Goal: Transaction & Acquisition: Purchase product/service

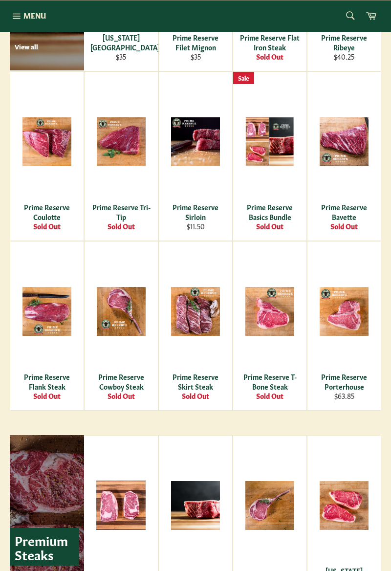
scroll to position [739, 0]
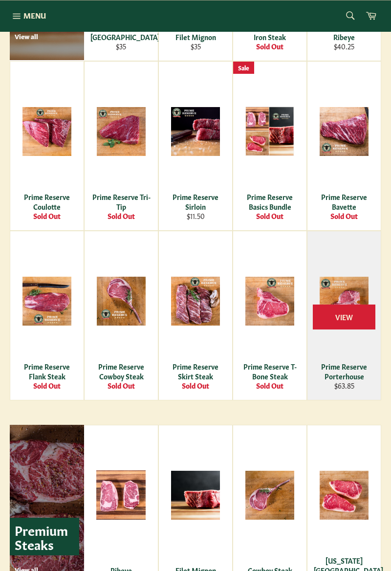
click at [357, 249] on div "View" at bounding box center [343, 315] width 73 height 169
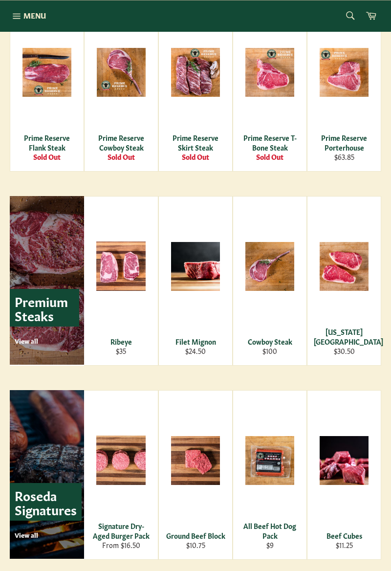
scroll to position [967, 0]
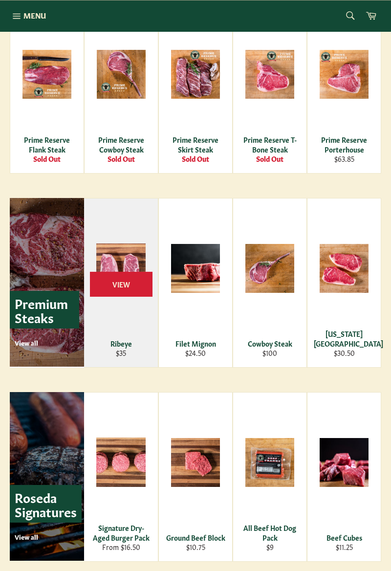
click at [127, 276] on img at bounding box center [120, 267] width 49 height 49
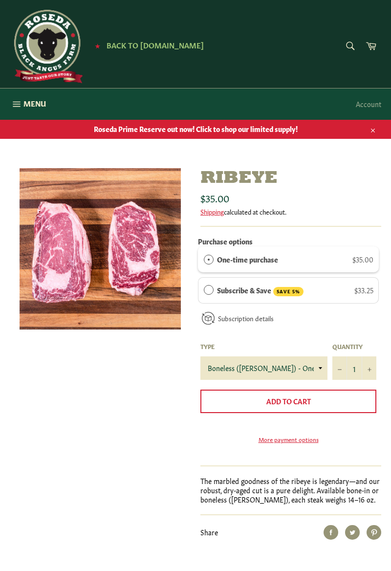
click at [347, 185] on h1 "Ribeye" at bounding box center [290, 178] width 181 height 21
click at [370, 137] on button "Close" at bounding box center [372, 128] width 18 height 19
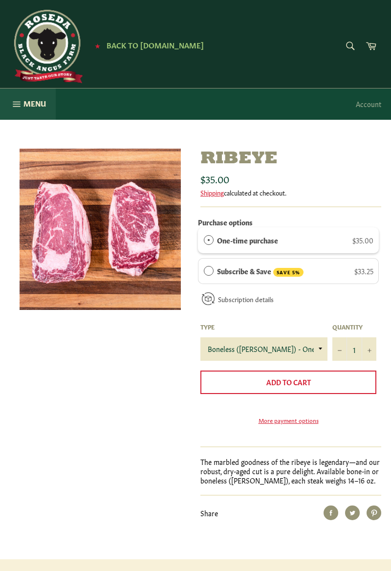
click at [14, 106] on icon "button" at bounding box center [16, 103] width 7 height 5
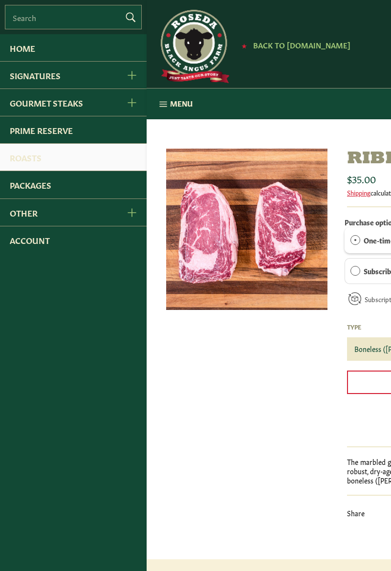
click at [37, 157] on link "Roasts" at bounding box center [73, 157] width 147 height 27
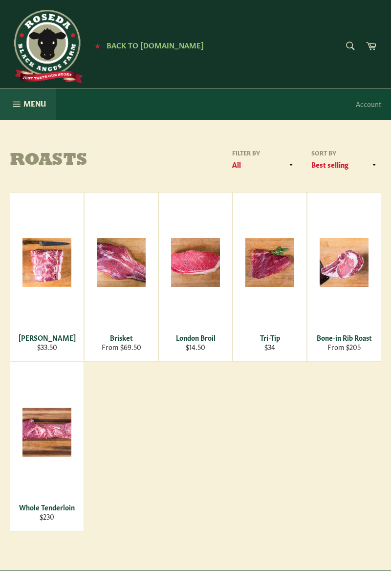
click at [22, 102] on button "Menu Site navigation" at bounding box center [28, 103] width 56 height 31
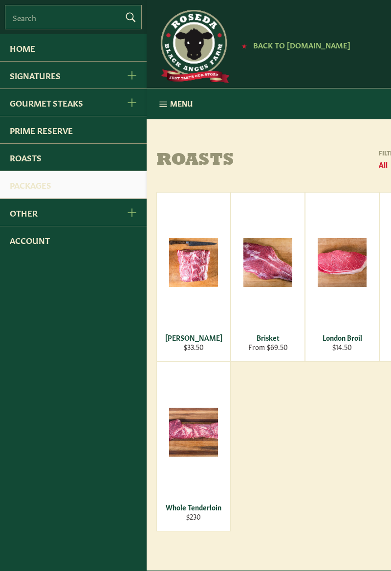
click at [49, 178] on link "Packages" at bounding box center [73, 184] width 147 height 27
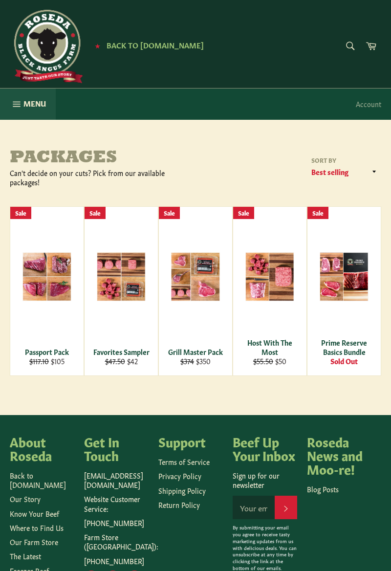
click at [22, 107] on button "Menu Site navigation" at bounding box center [28, 103] width 56 height 31
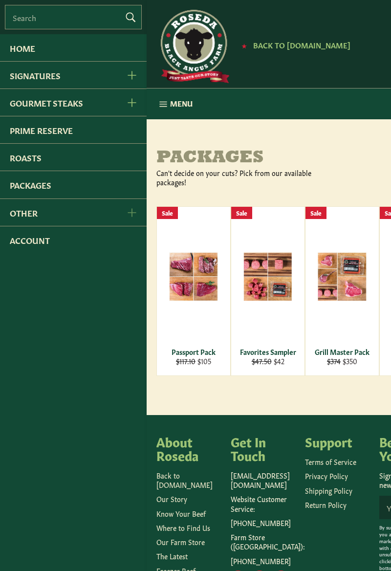
click at [131, 214] on icon "Other Menu" at bounding box center [131, 212] width 9 height 9
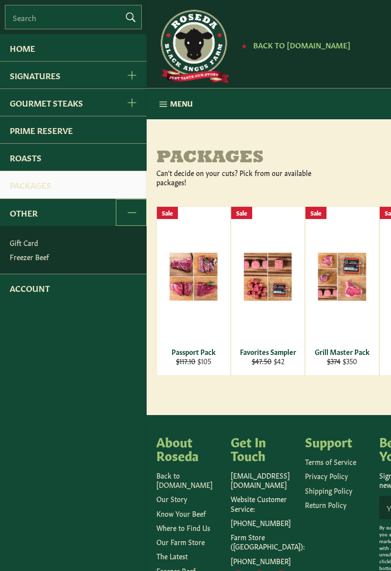
click at [121, 189] on link "Packages" at bounding box center [73, 184] width 147 height 27
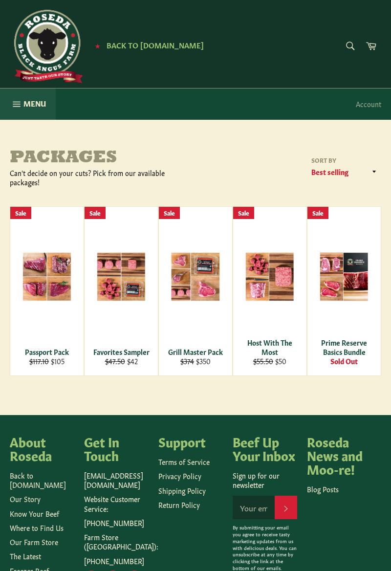
click at [7, 106] on button "Menu Site navigation" at bounding box center [28, 103] width 56 height 31
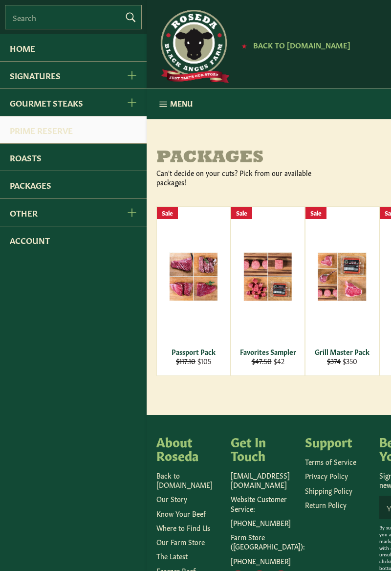
click at [120, 127] on link "Prime Reserve" at bounding box center [73, 129] width 147 height 27
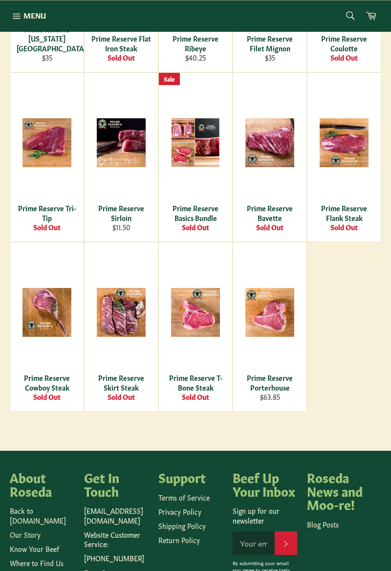
scroll to position [414, 0]
